Goal: Transaction & Acquisition: Purchase product/service

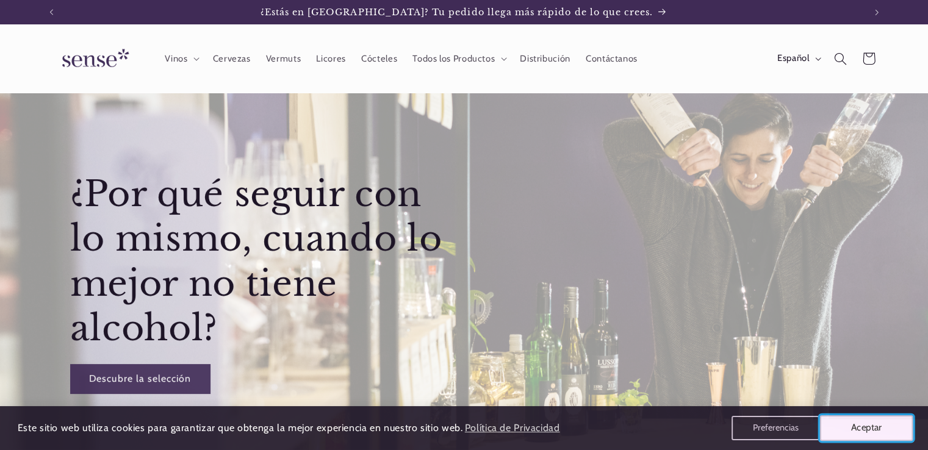
click at [877, 427] on button "Aceptar" at bounding box center [866, 429] width 93 height 26
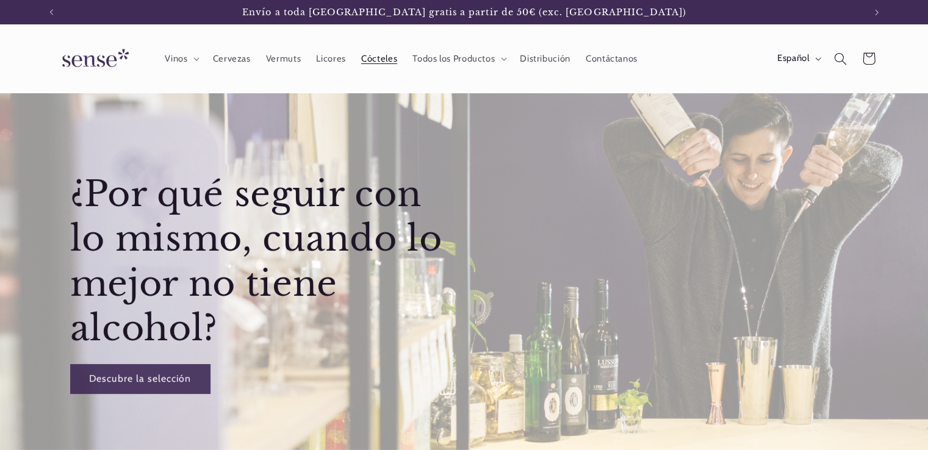
click at [369, 59] on span "Cócteles" at bounding box center [379, 59] width 36 height 12
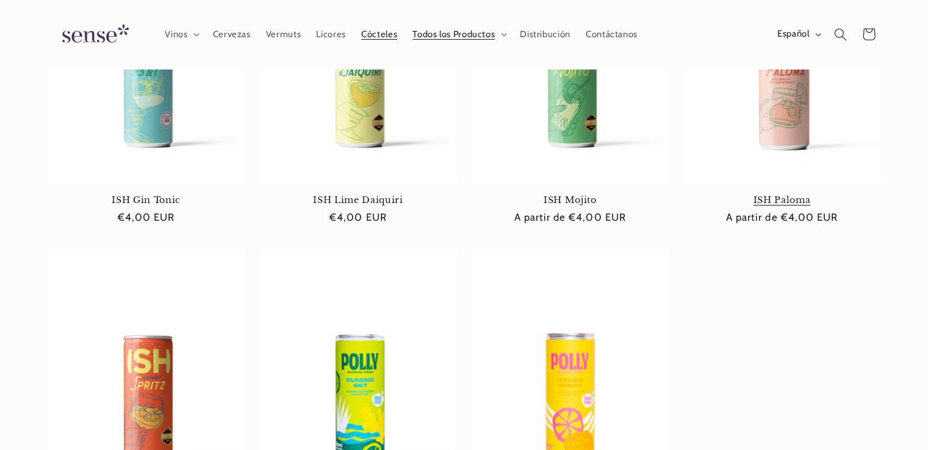
scroll to position [244, 0]
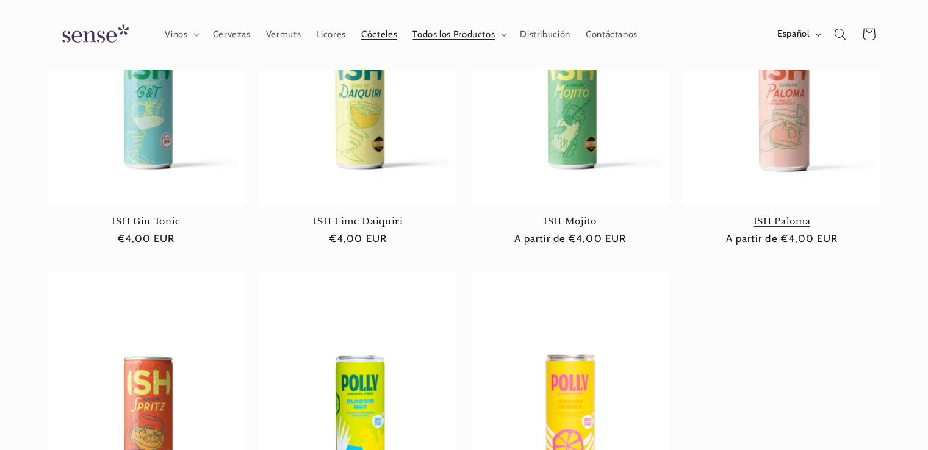
click at [781, 219] on link "ISH Paloma" at bounding box center [782, 221] width 197 height 11
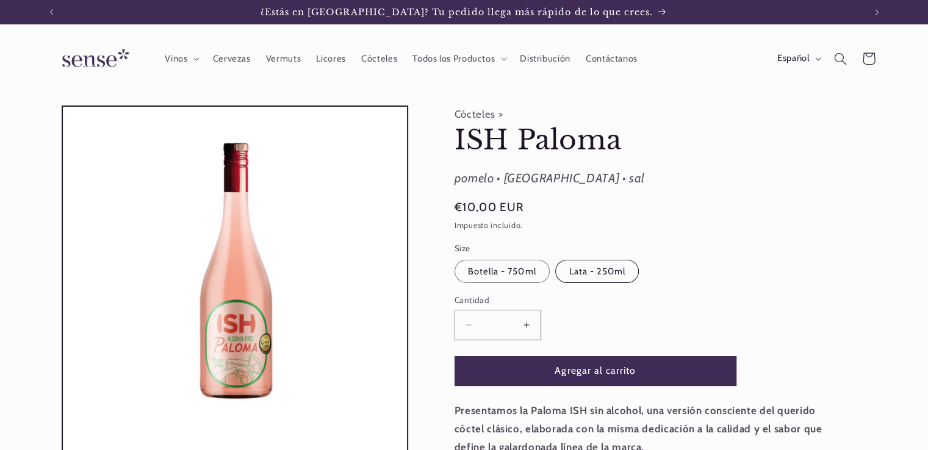
click at [619, 267] on label "Lata - 250ml Variante agotada o no disponible" at bounding box center [597, 271] width 84 height 23
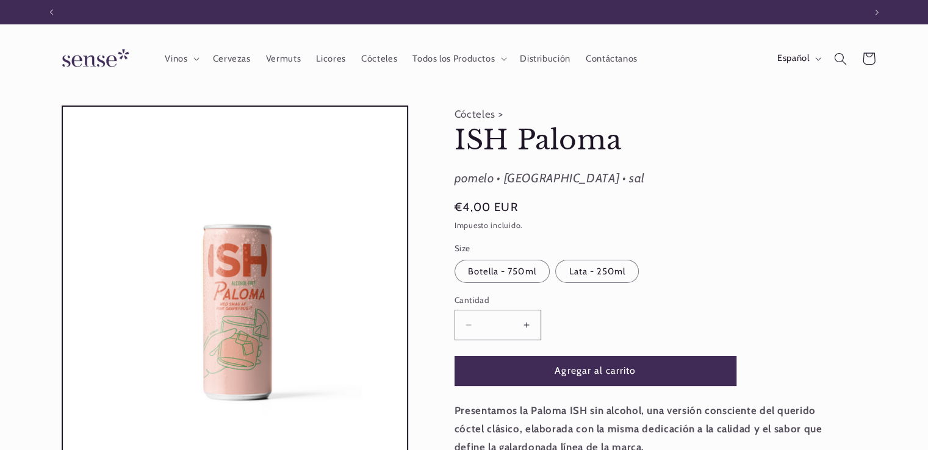
scroll to position [0, 813]
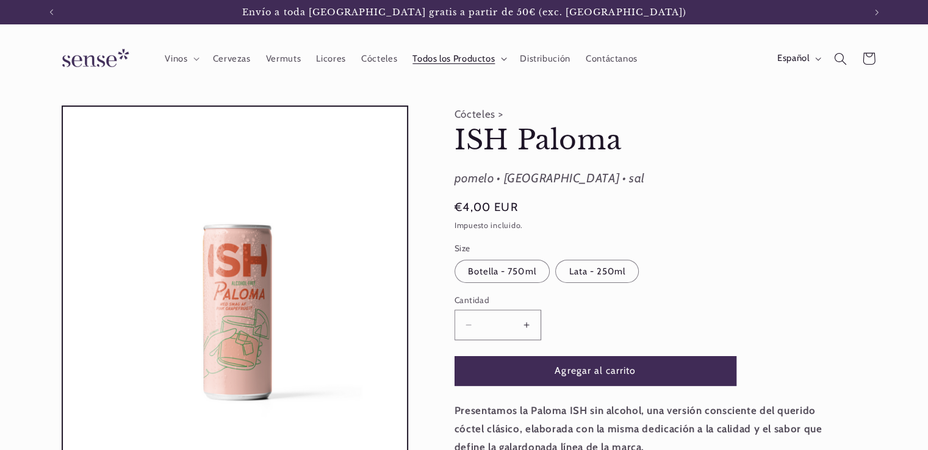
click at [497, 62] on summary "Todos los Productos" at bounding box center [458, 58] width 107 height 27
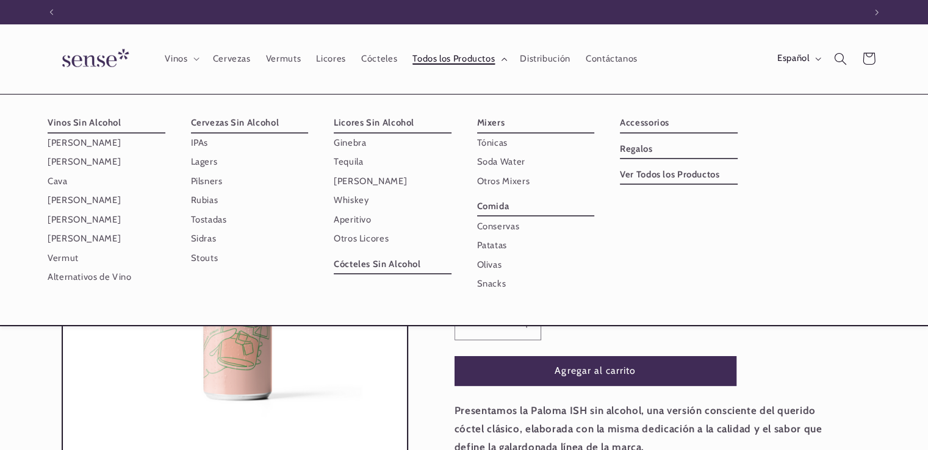
scroll to position [0, 0]
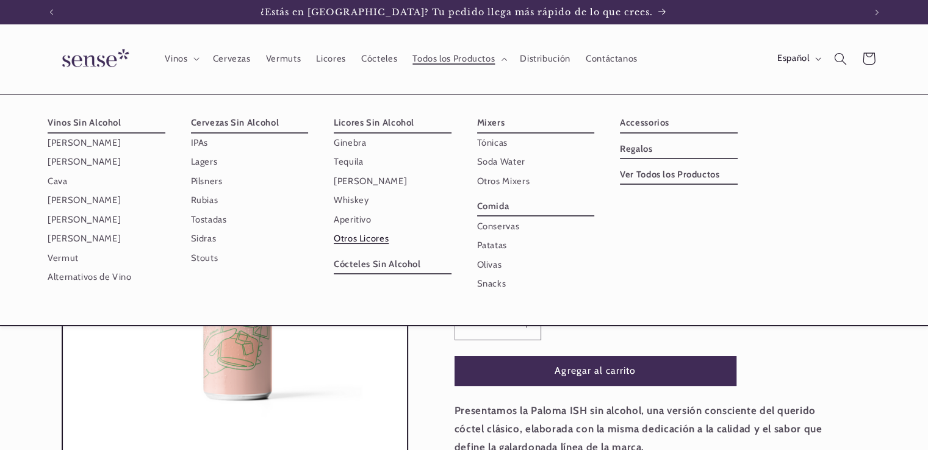
click at [375, 236] on link "Otros Licores" at bounding box center [393, 238] width 118 height 19
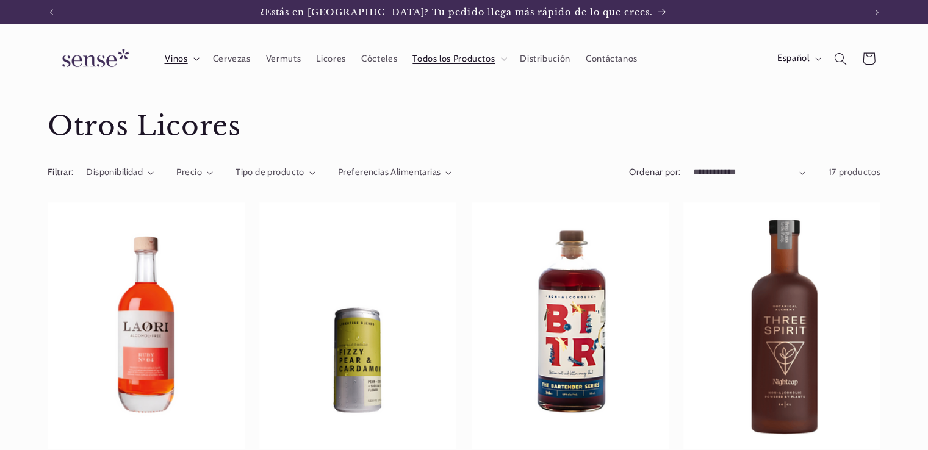
click at [198, 64] on summary "Vinos" at bounding box center [181, 58] width 48 height 27
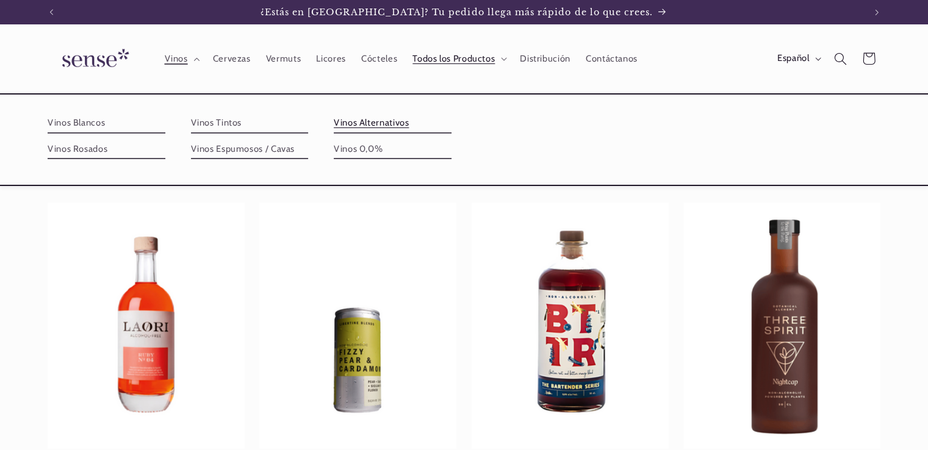
click at [367, 126] on link "Vinos Alternativos" at bounding box center [393, 124] width 118 height 20
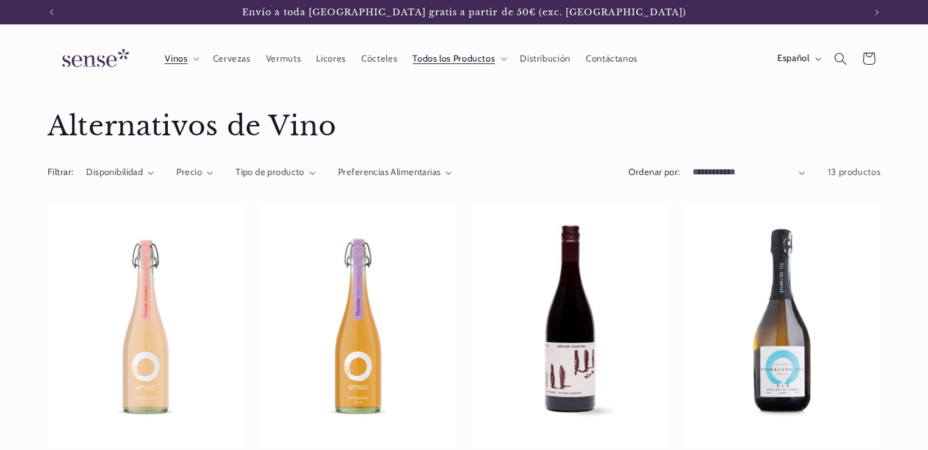
click at [95, 67] on img at bounding box center [94, 59] width 92 height 35
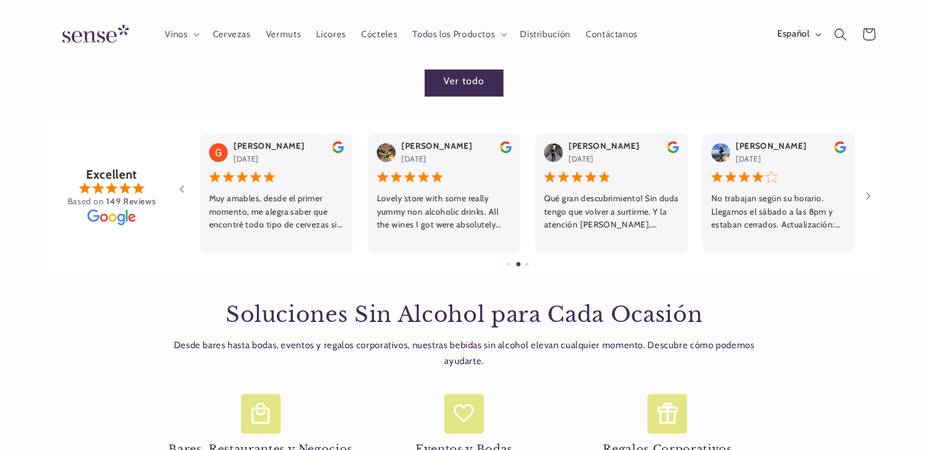
scroll to position [765, 0]
